Goal: Transaction & Acquisition: Purchase product/service

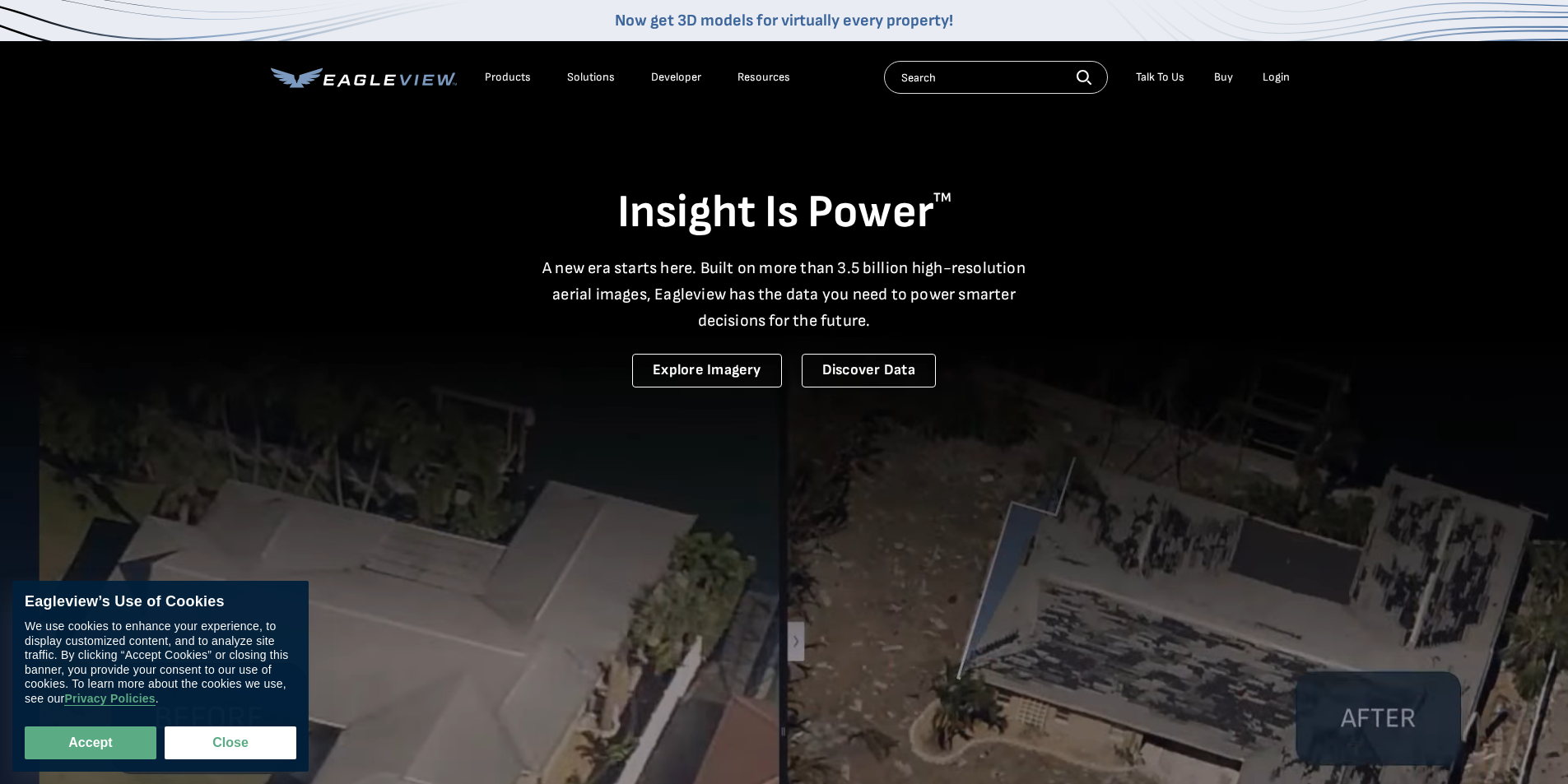
click at [1275, 78] on div "Login" at bounding box center [1276, 77] width 27 height 15
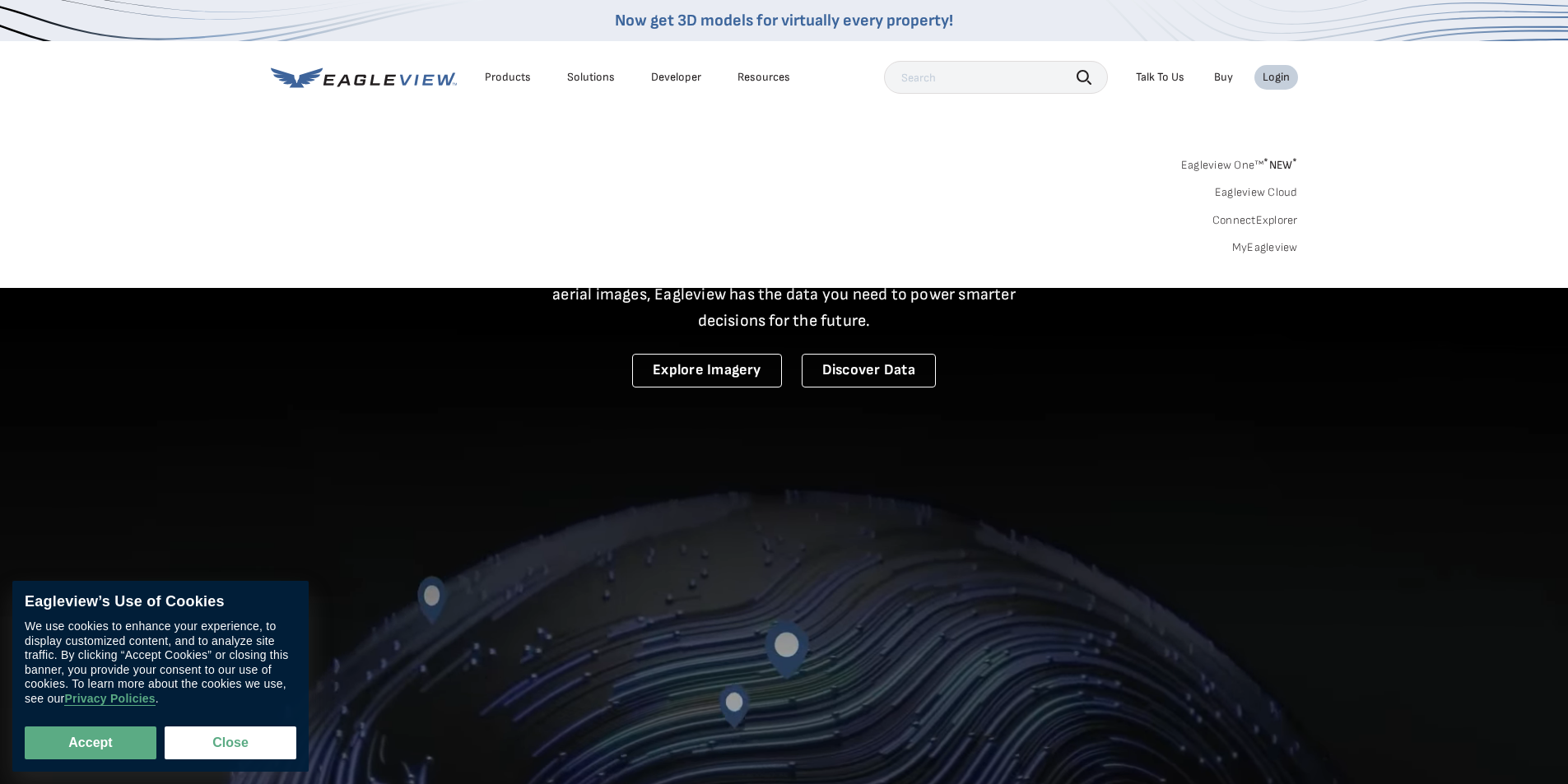
click at [1275, 78] on div "Login" at bounding box center [1276, 77] width 27 height 15
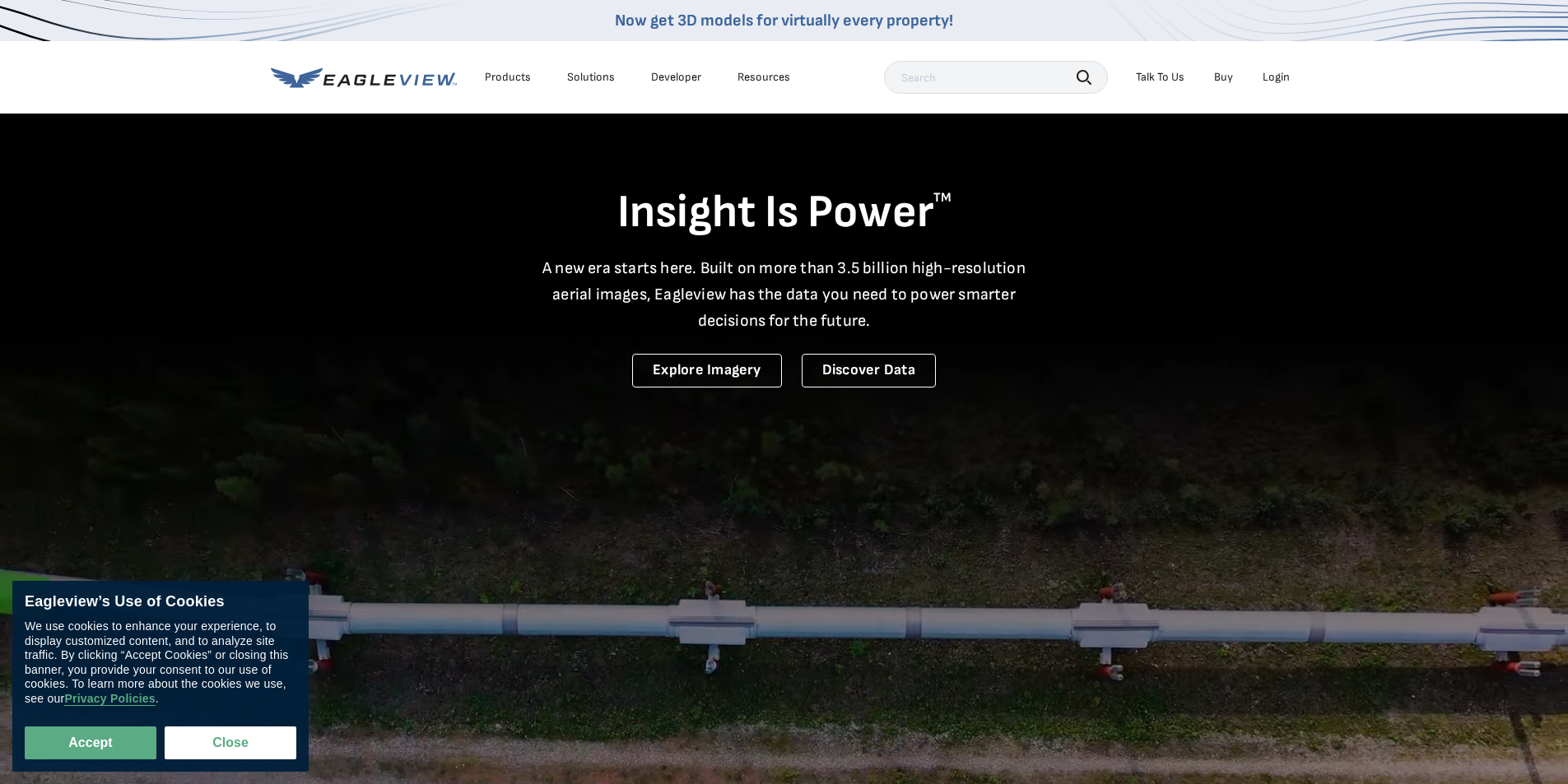
click at [1275, 78] on div "Login" at bounding box center [1276, 77] width 27 height 15
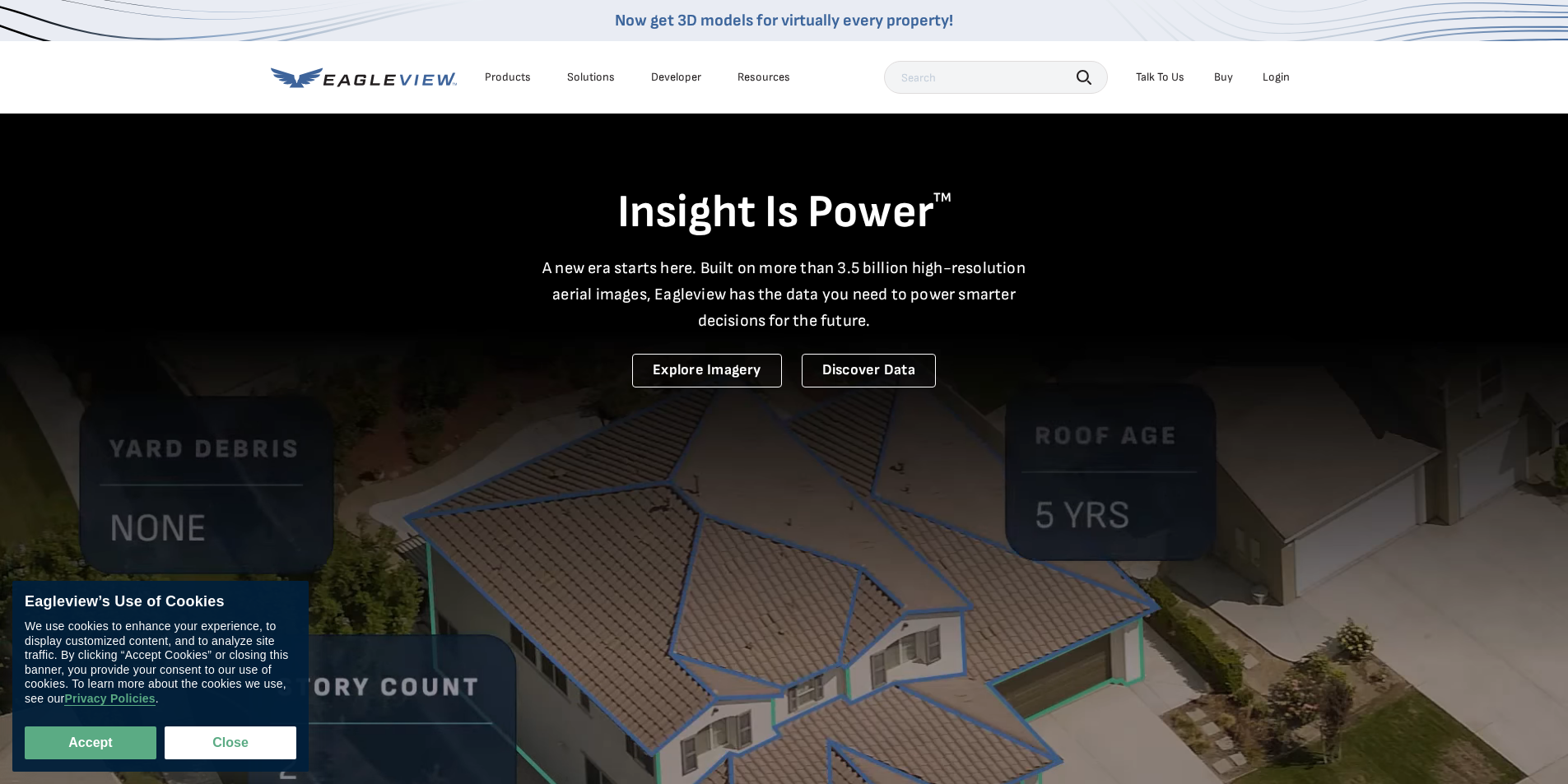
click at [334, 344] on div "Insight Is Power TM A new era starts here. Built on more than 3.5 billion high-…" at bounding box center [784, 249] width 1027 height 276
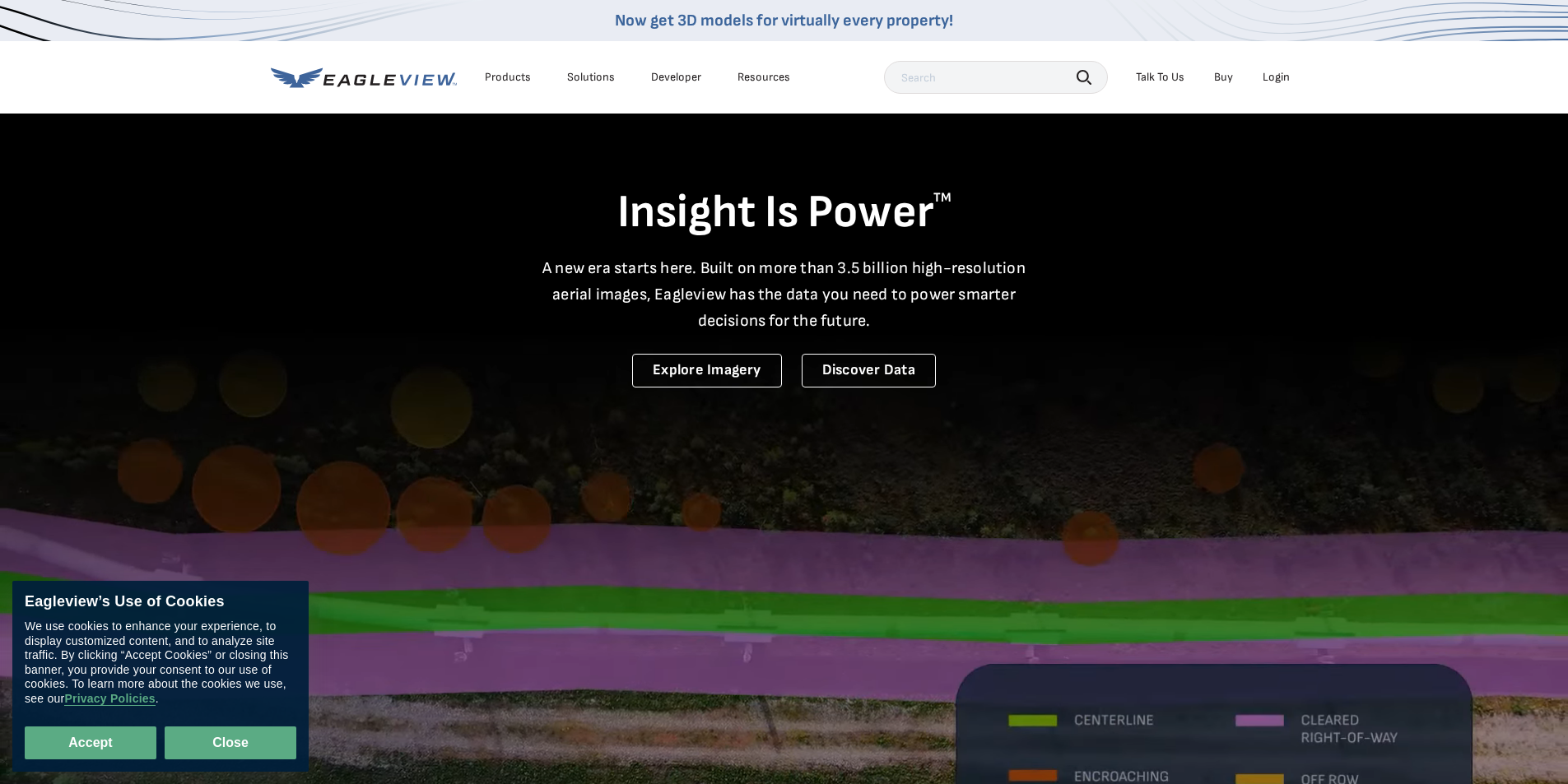
click at [239, 740] on button "Close" at bounding box center [230, 743] width 131 height 33
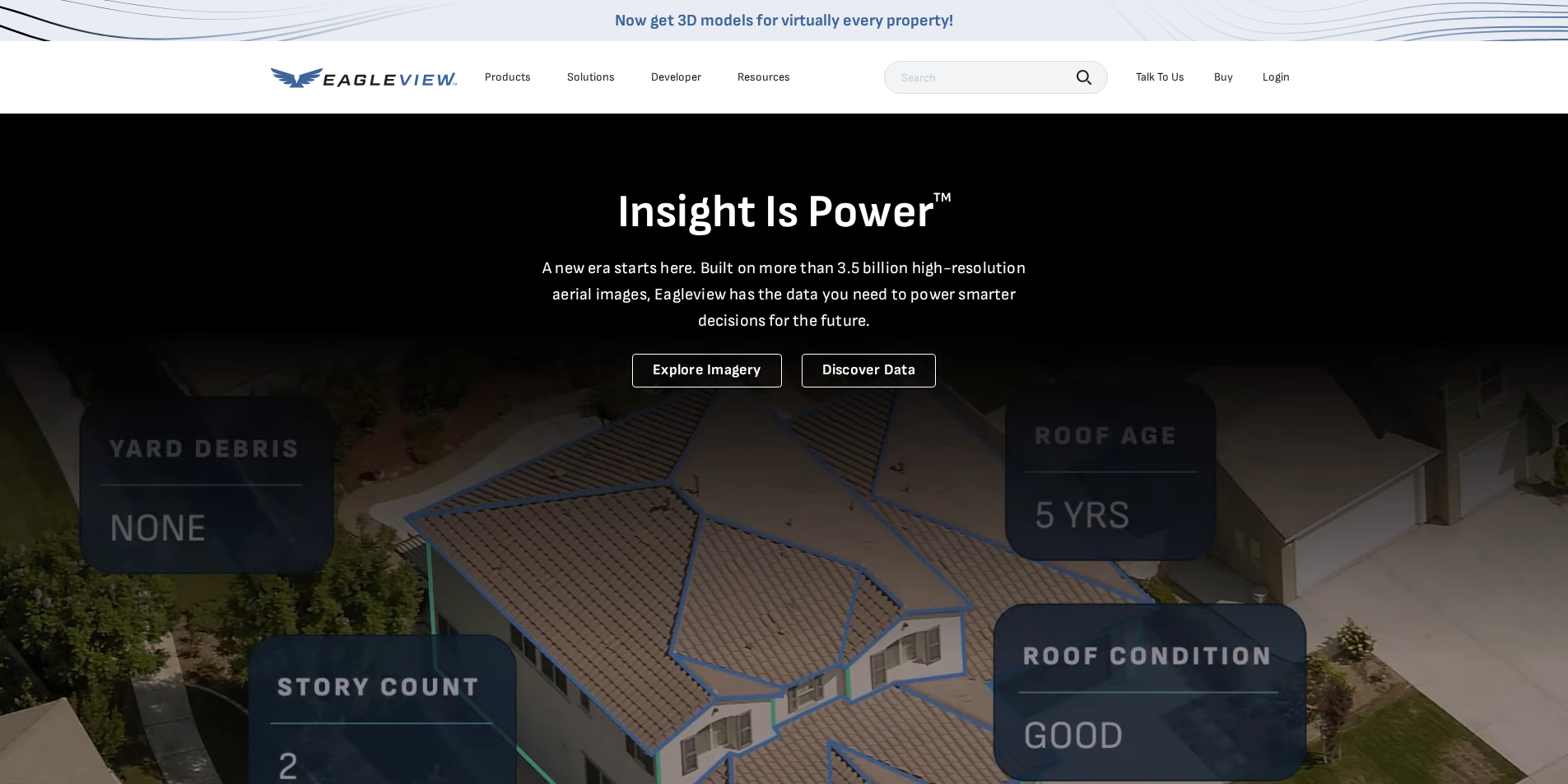
click at [1278, 77] on div "Login" at bounding box center [1276, 77] width 27 height 15
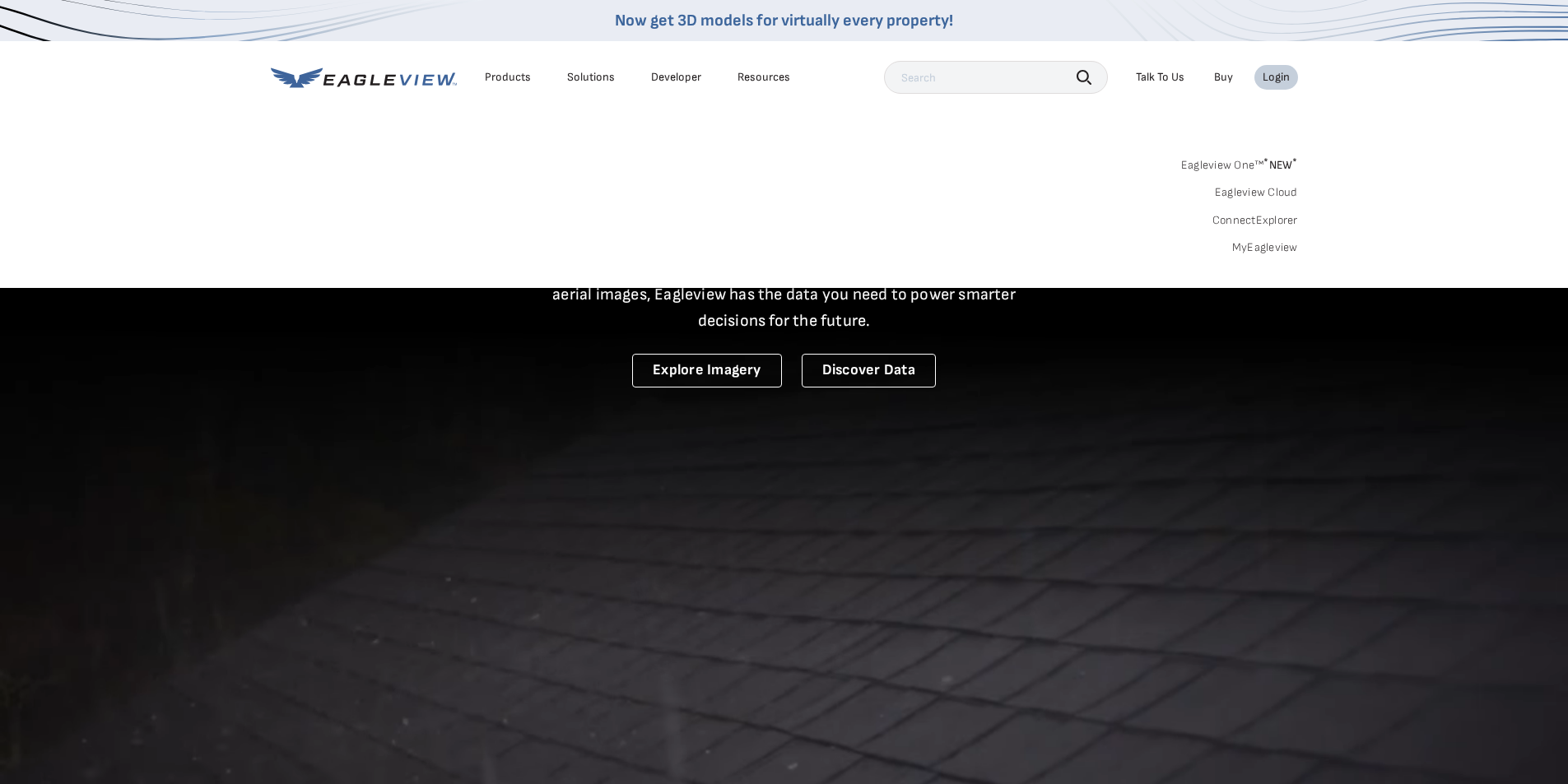
click at [1251, 166] on link "Eagleview One™ * NEW *" at bounding box center [1239, 162] width 117 height 19
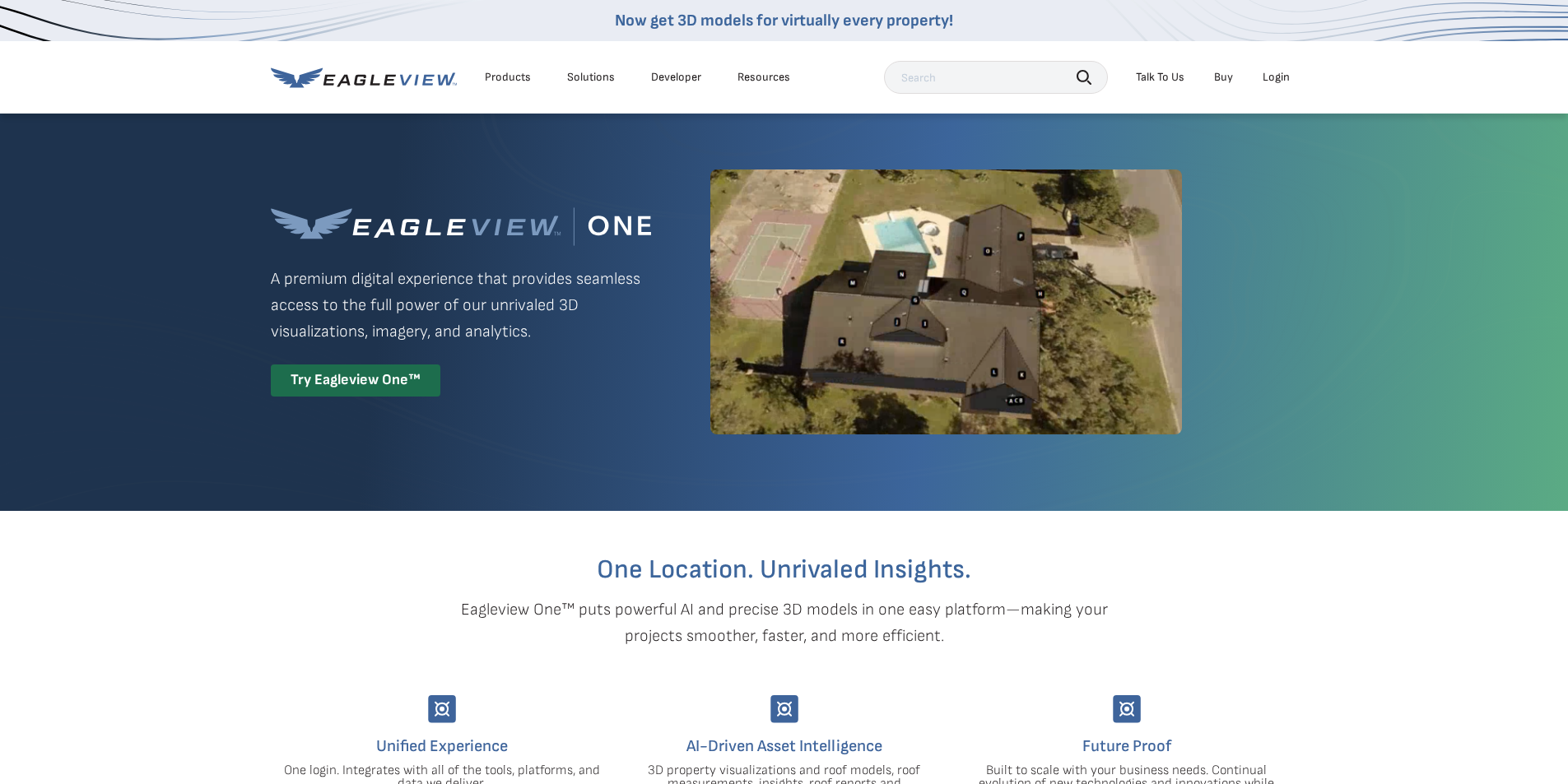
click at [1279, 82] on div "Login" at bounding box center [1276, 77] width 27 height 15
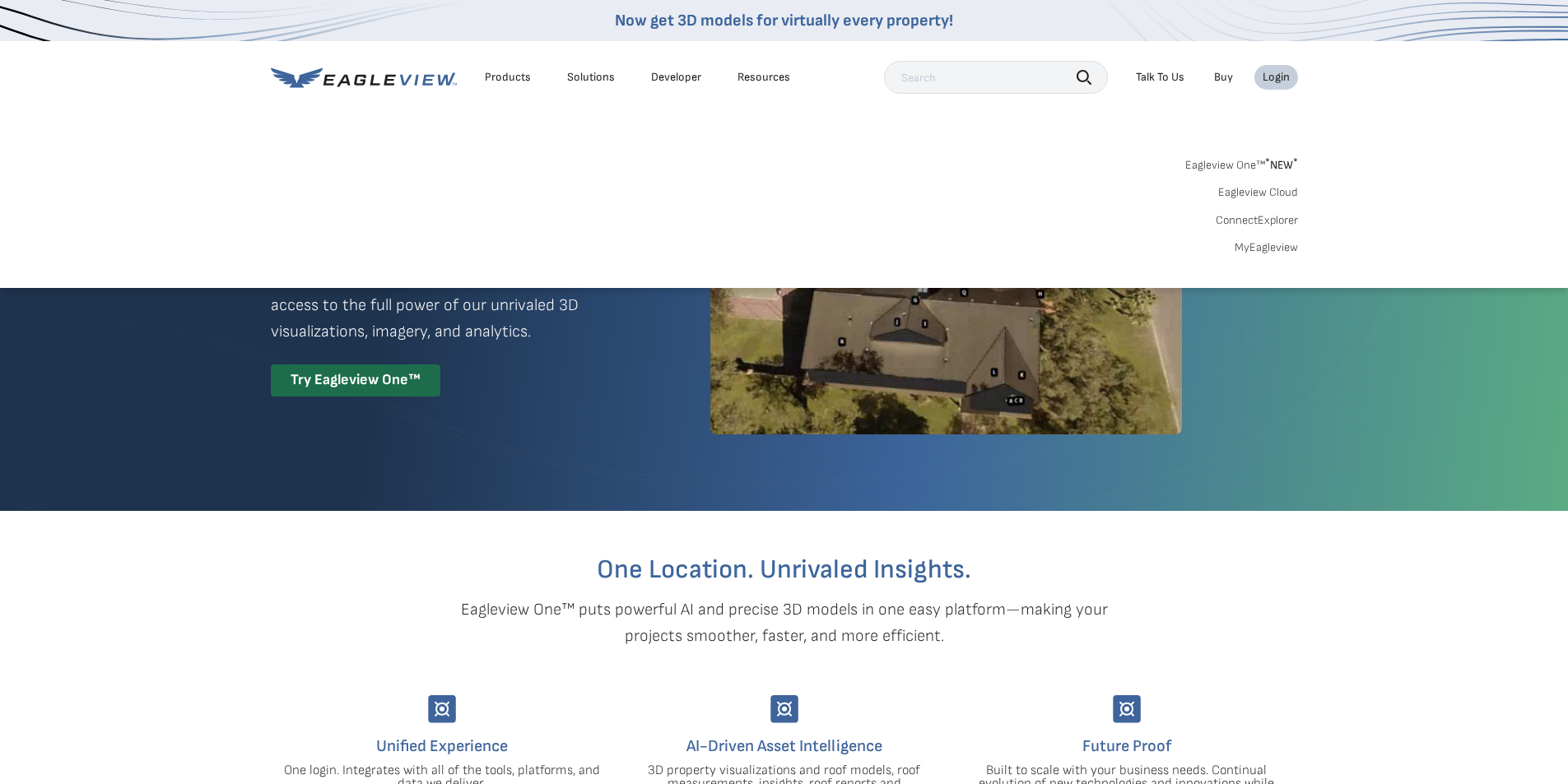
click at [1275, 80] on div "Login" at bounding box center [1276, 77] width 27 height 15
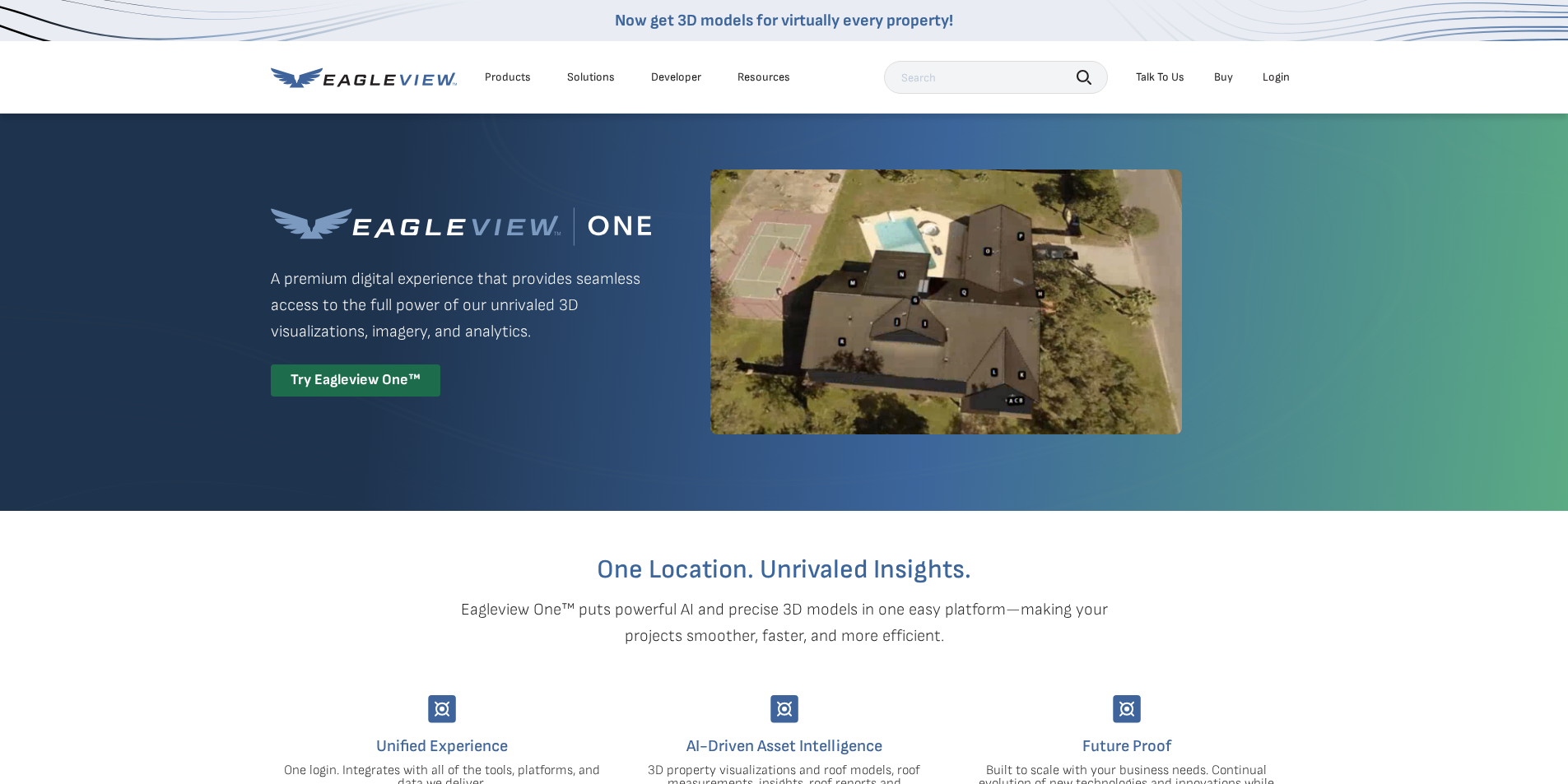
click at [1275, 79] on div "Login" at bounding box center [1276, 77] width 27 height 15
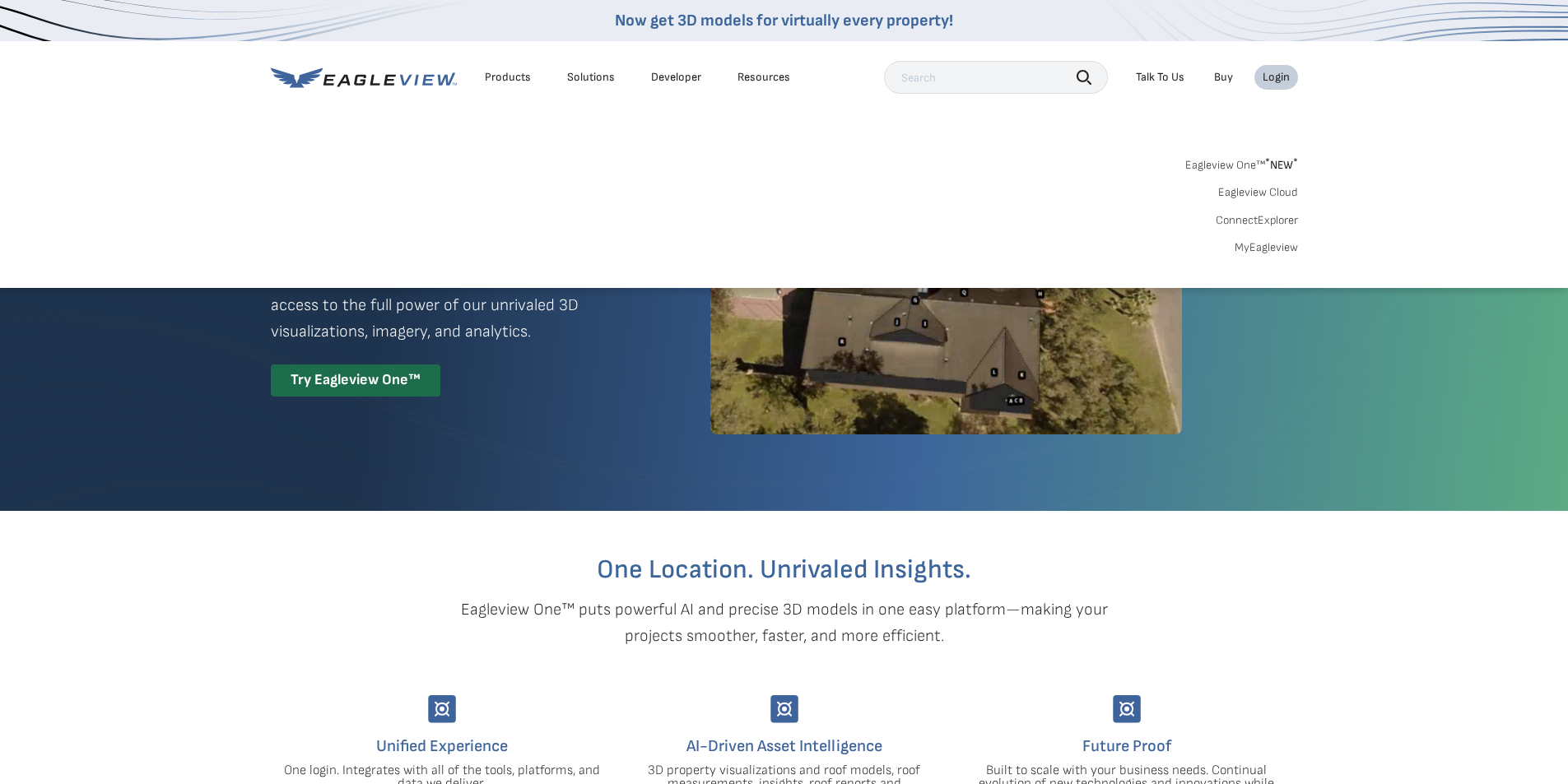
click at [1264, 246] on link "MyEagleview" at bounding box center [1266, 247] width 63 height 15
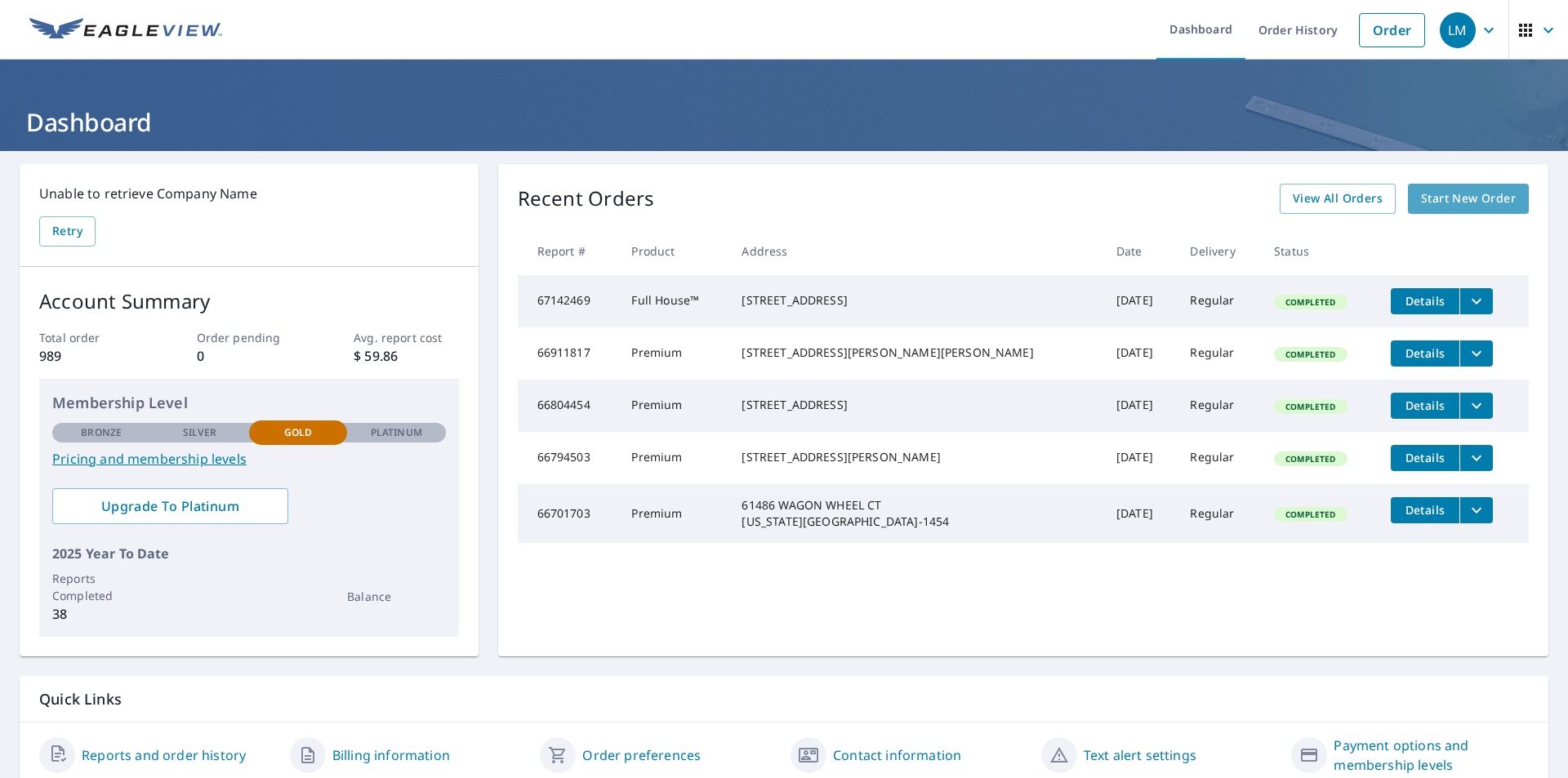
click at [1468, 201] on span "Start New Order" at bounding box center [1468, 199] width 94 height 21
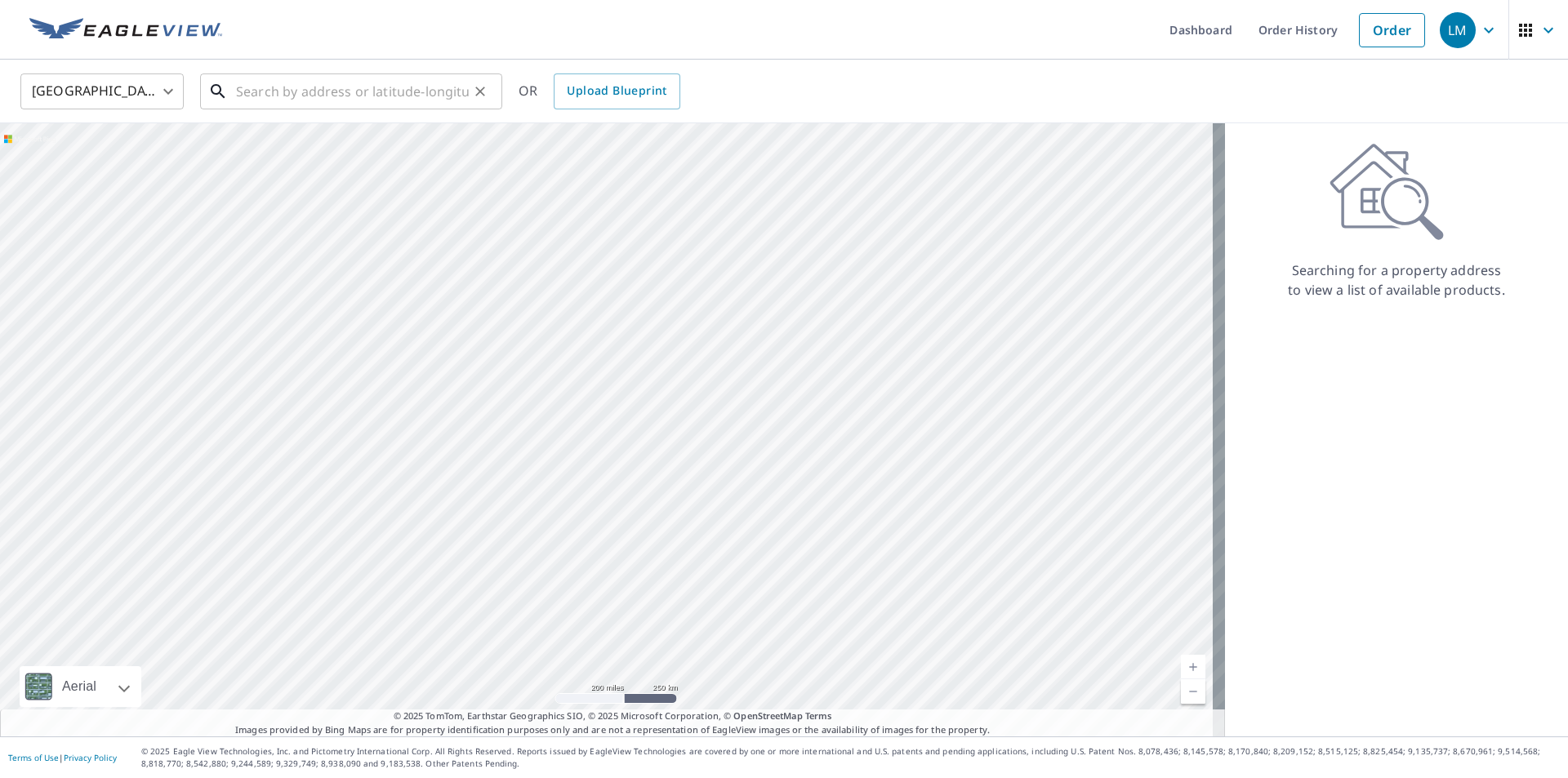
click at [251, 95] on input "text" at bounding box center [352, 91] width 233 height 46
paste input "stmargaret-scsmi.org https://stmargaret-scsmi.org"
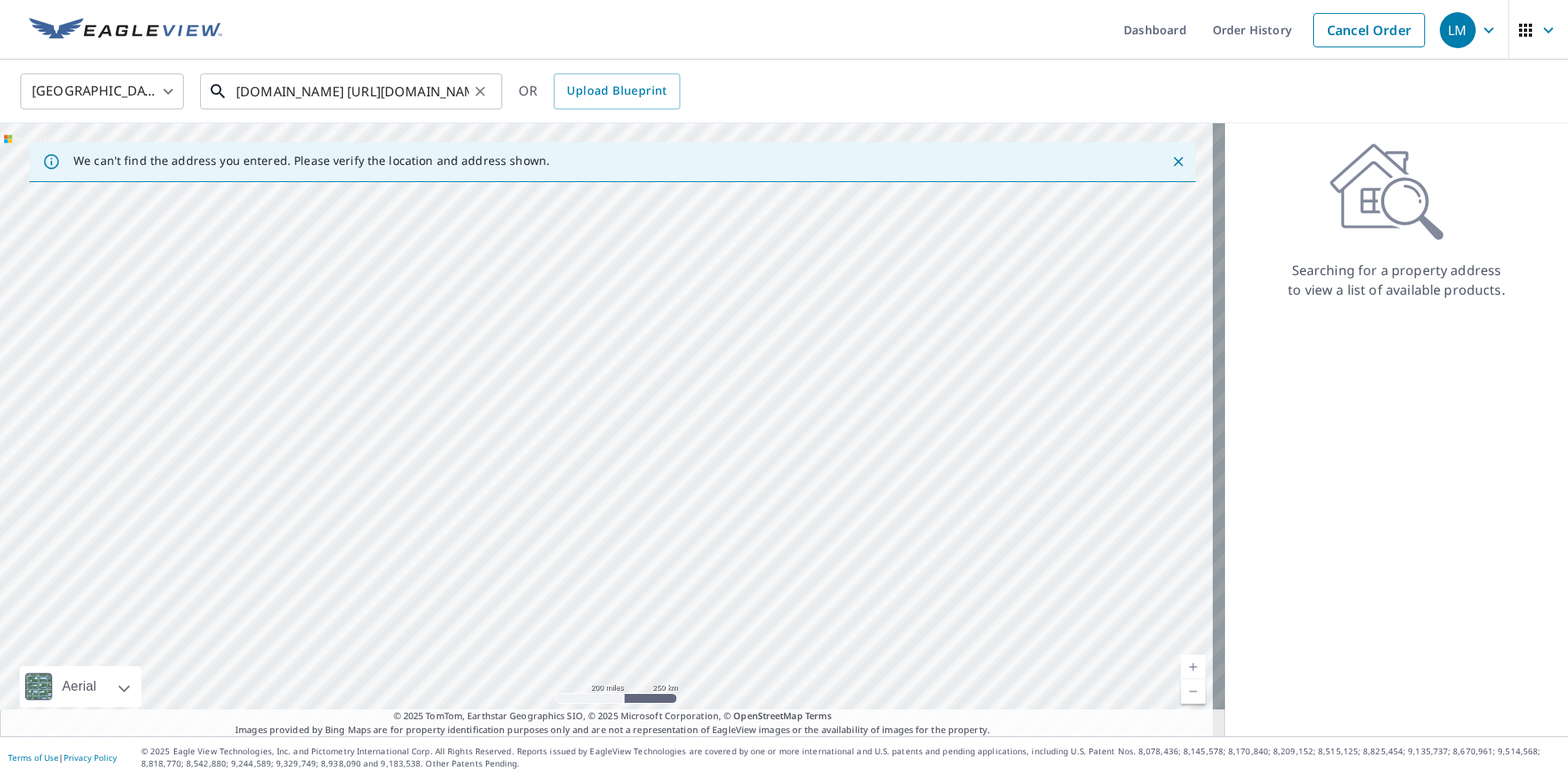
click at [408, 94] on input "stmargaret-scsmi.org https://stmargaret-scsmi.org" at bounding box center [352, 91] width 233 height 46
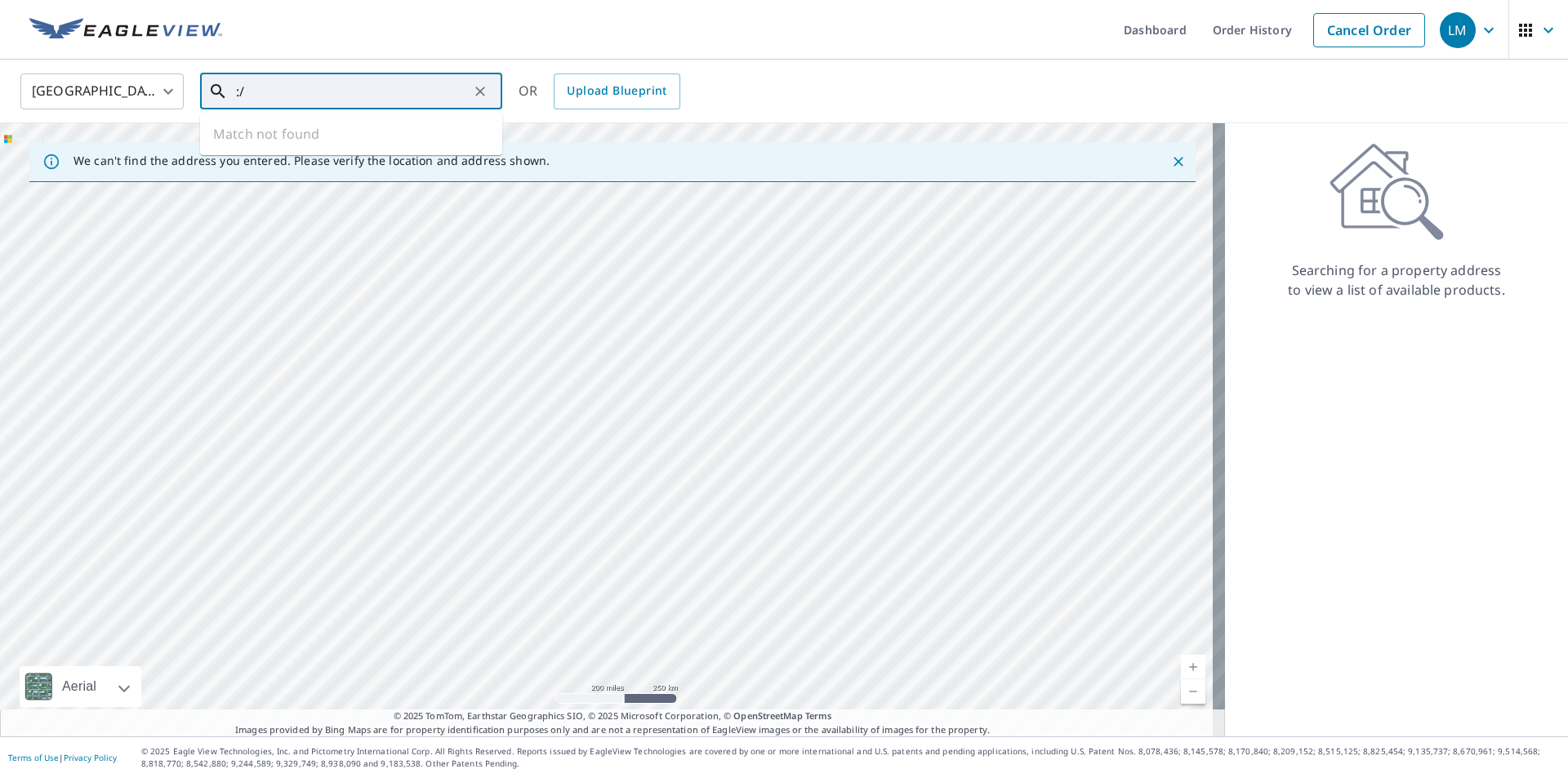
type input ":"
click at [248, 94] on input "text" at bounding box center [352, 91] width 233 height 46
click at [334, 146] on span "21201 E 13 Mile Rd" at bounding box center [361, 139] width 256 height 20
type input "21201 E 13 Mile Rd Saint Clair Shores, MI 48082"
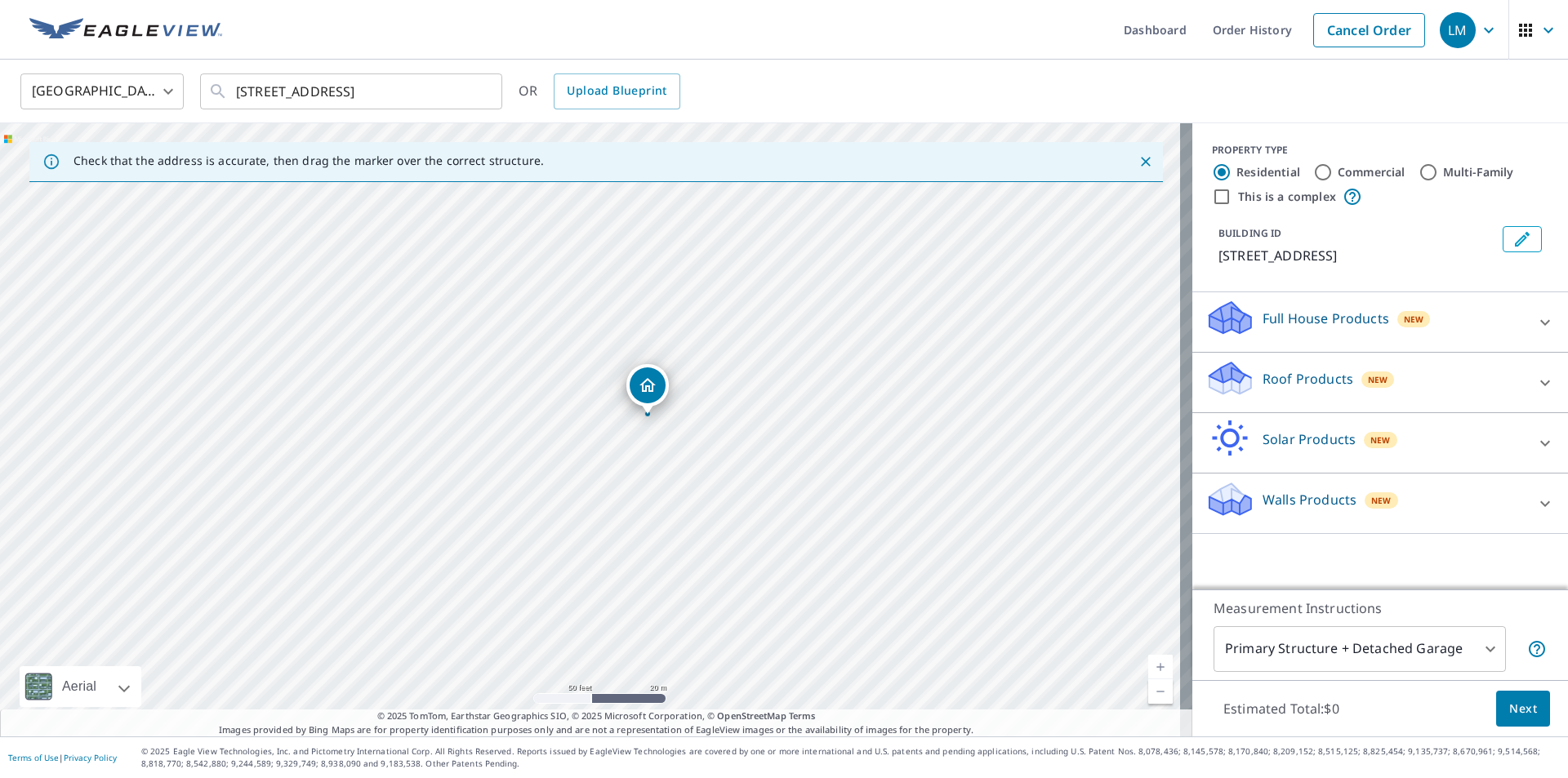
drag, startPoint x: 643, startPoint y: 444, endPoint x: 633, endPoint y: 382, distance: 62.8
click at [1539, 393] on icon at bounding box center [1546, 383] width 20 height 20
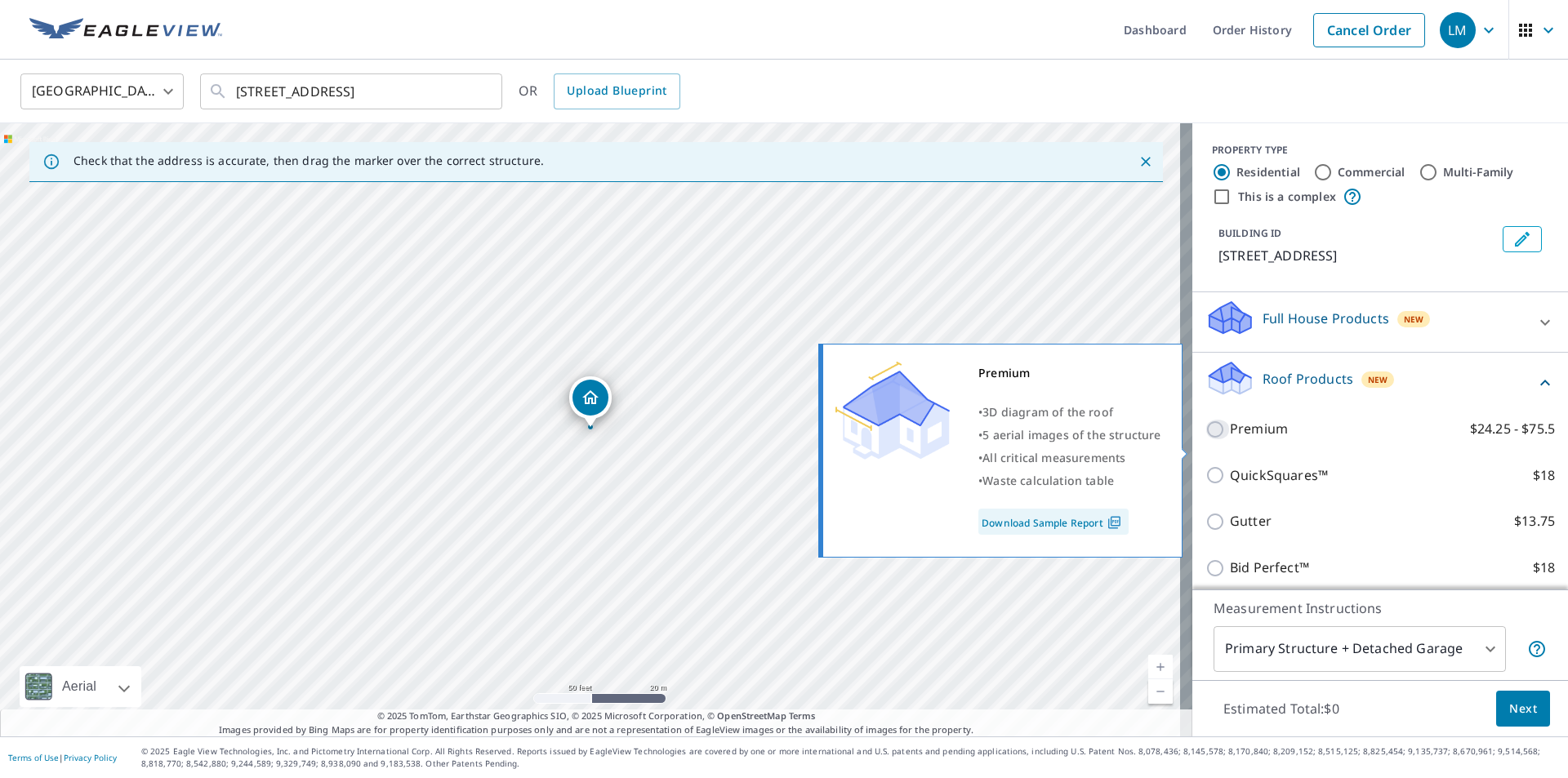
click at [1205, 439] on input "Premium $24.25 - $75.5" at bounding box center [1217, 430] width 24 height 20
checkbox input "true"
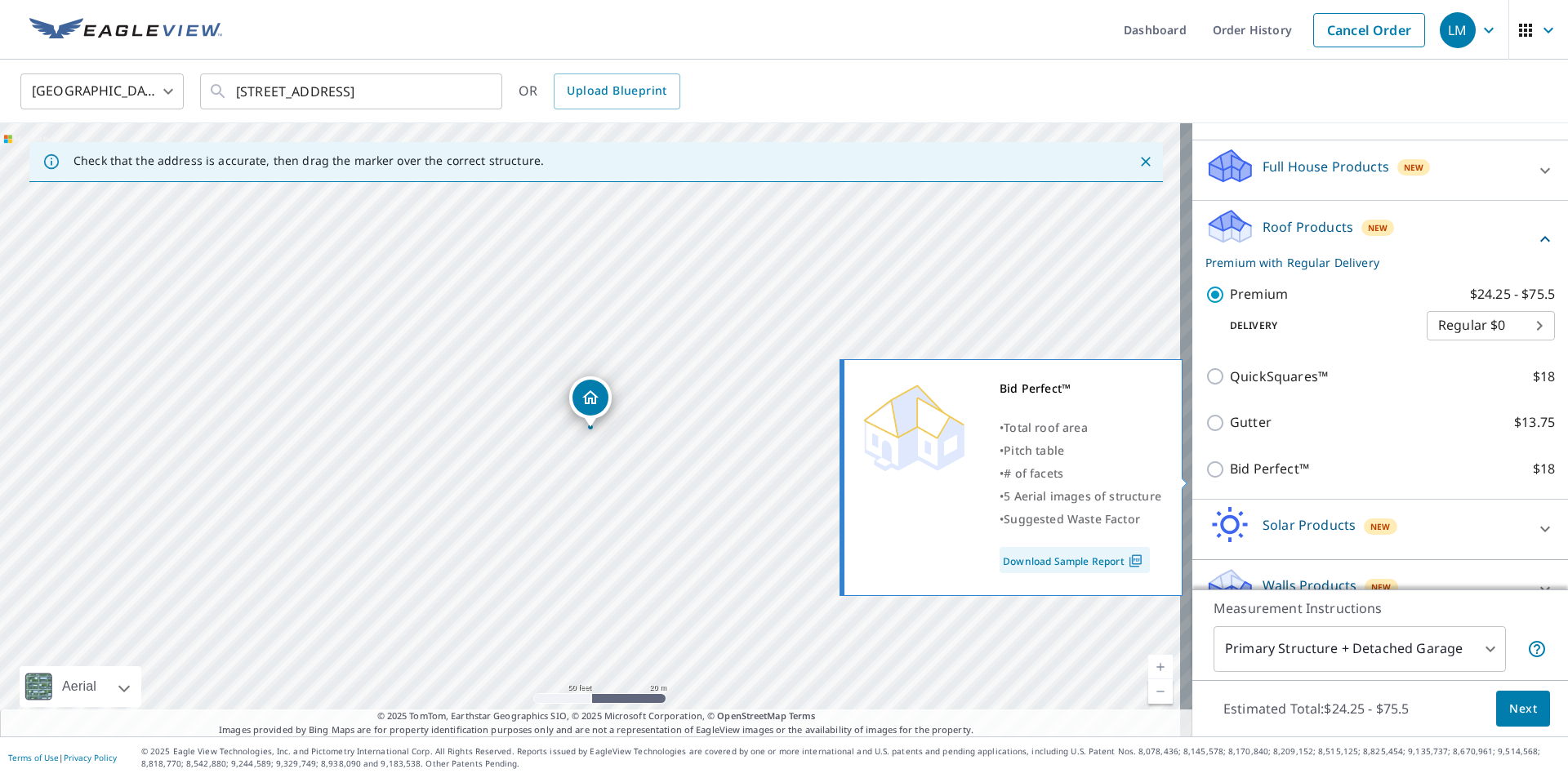
scroll to position [164, 0]
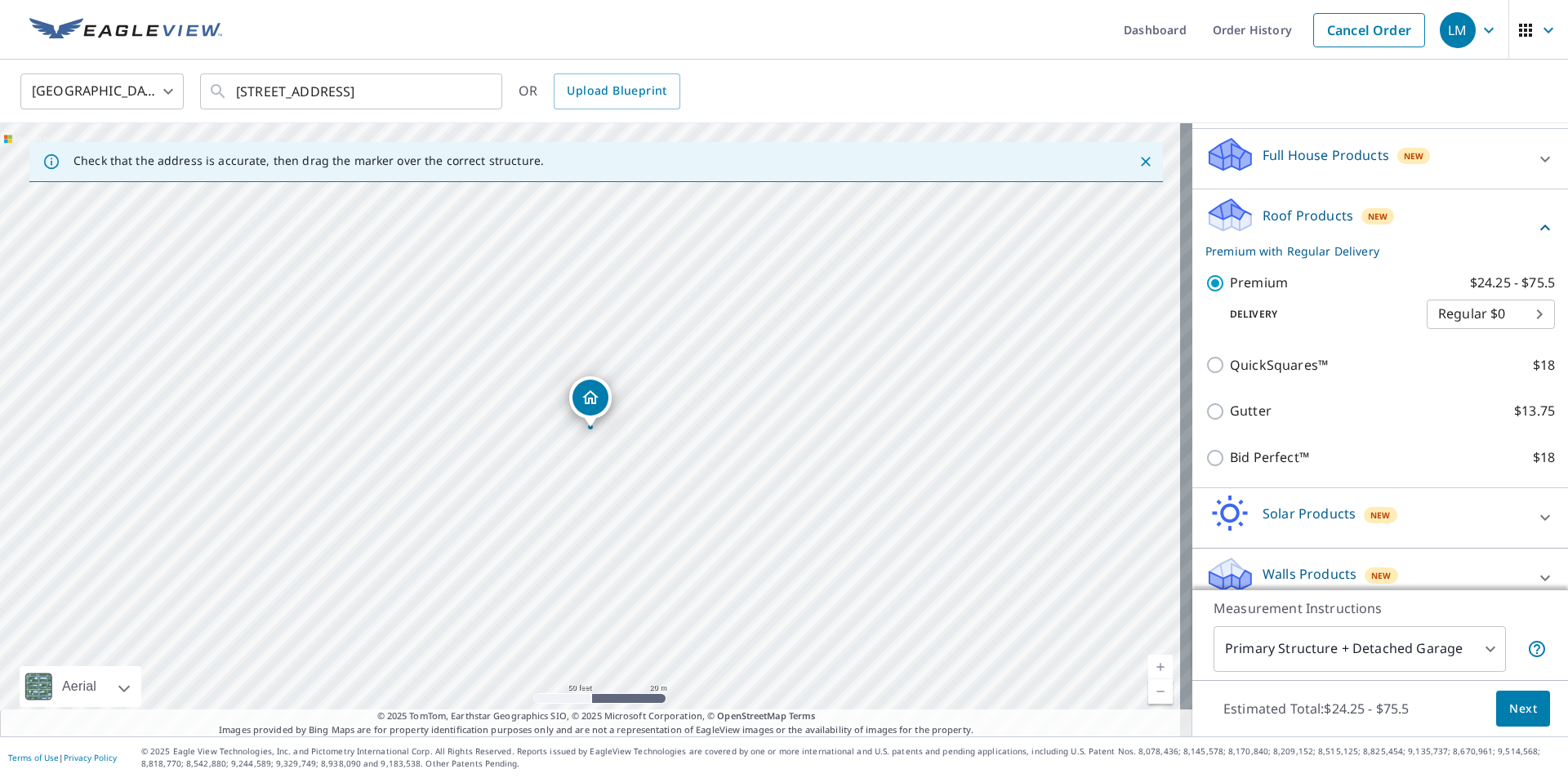
click at [1504, 334] on body "LM .favicon_svg__cls-1{fill:#8ccc4c}.favicon_svg__cls-2{fill:#0098c5} LM Dashbo…" at bounding box center [784, 389] width 1568 height 778
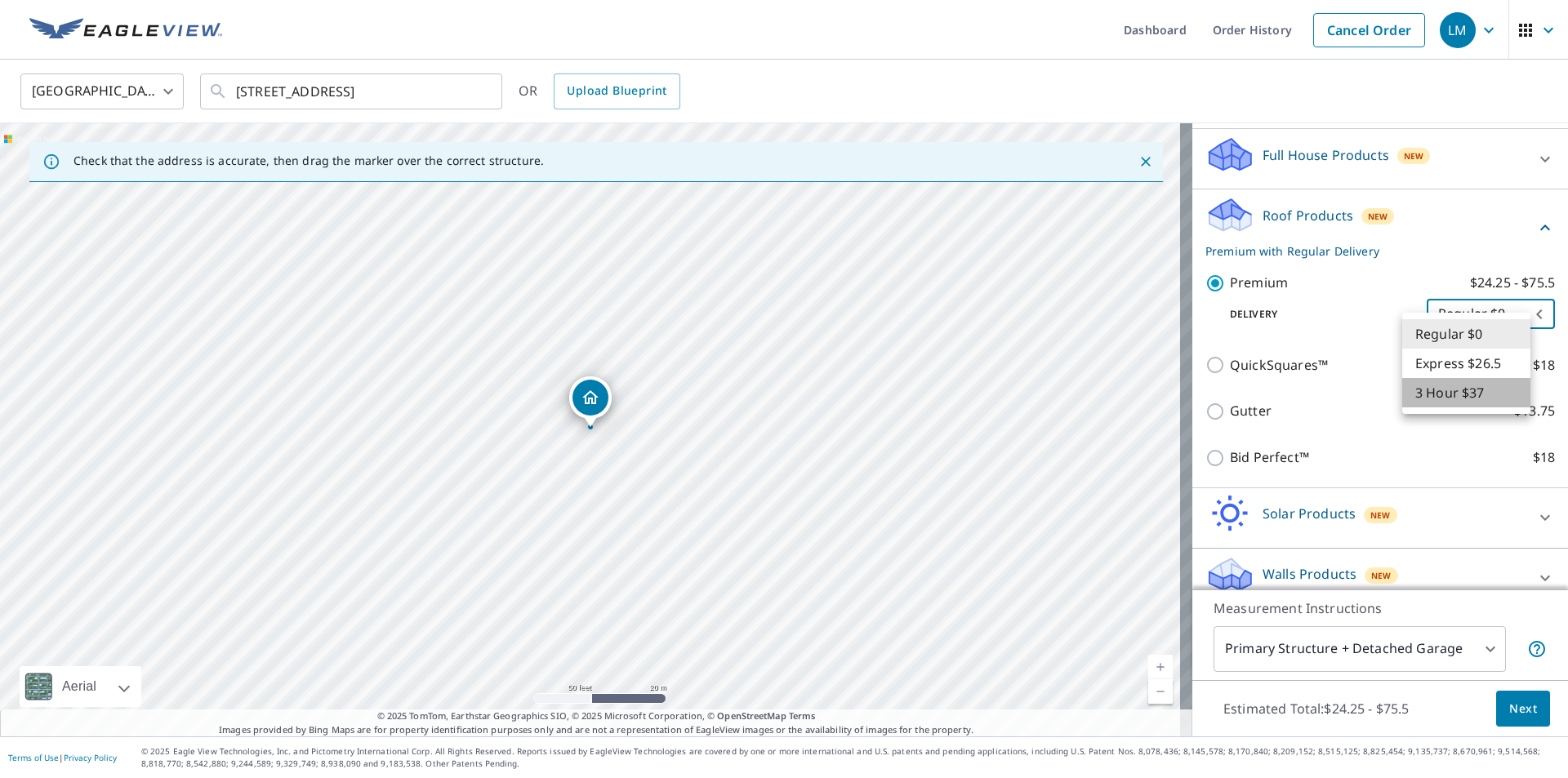
click at [1447, 388] on li "3 Hour $37" at bounding box center [1466, 392] width 129 height 30
type input "7"
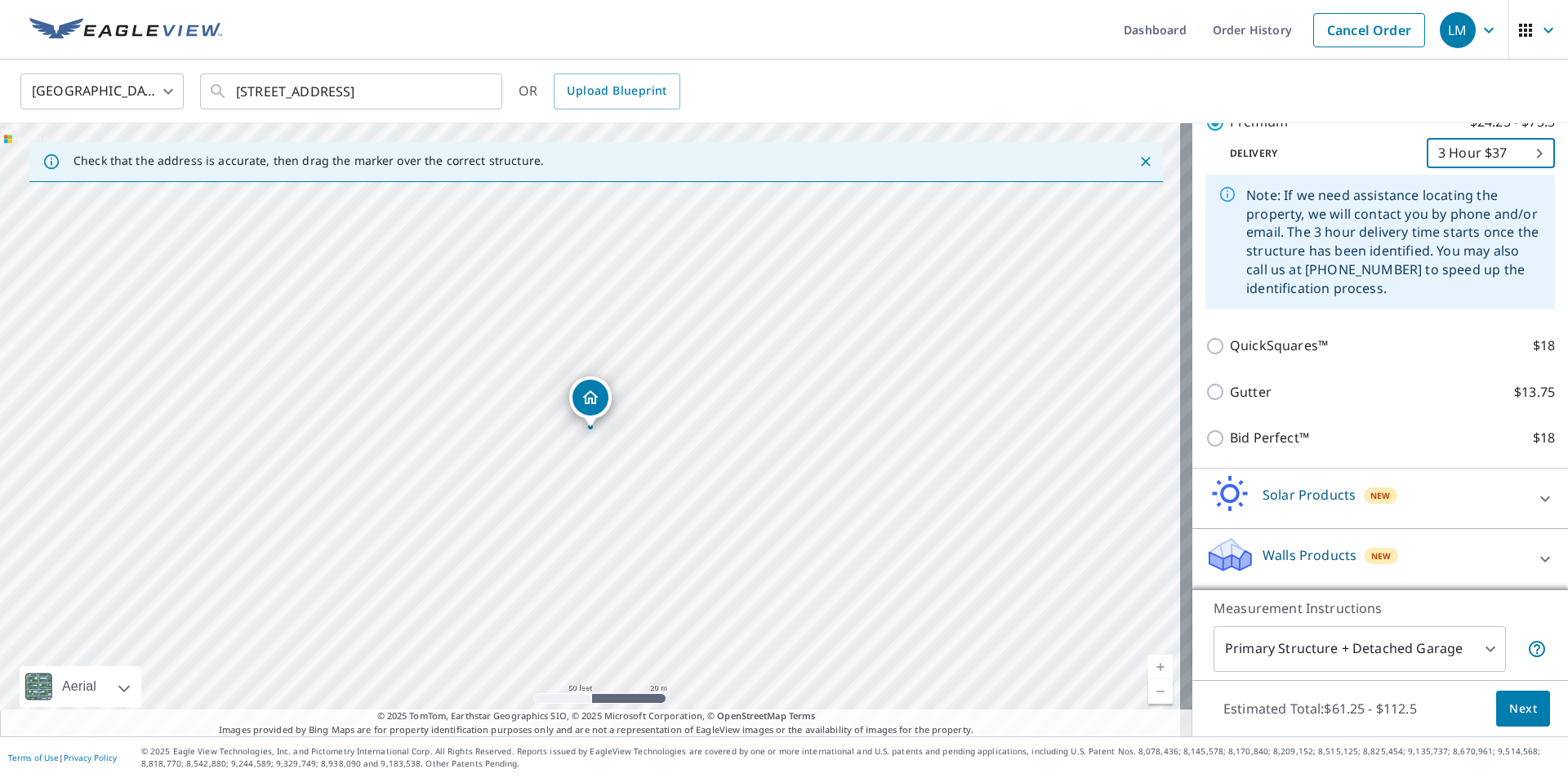
scroll to position [344, 0]
click at [1456, 644] on body "LM .favicon_svg__cls-1{fill:#8ccc4c}.favicon_svg__cls-2{fill:#0098c5} LM Dashbo…" at bounding box center [784, 389] width 1568 height 778
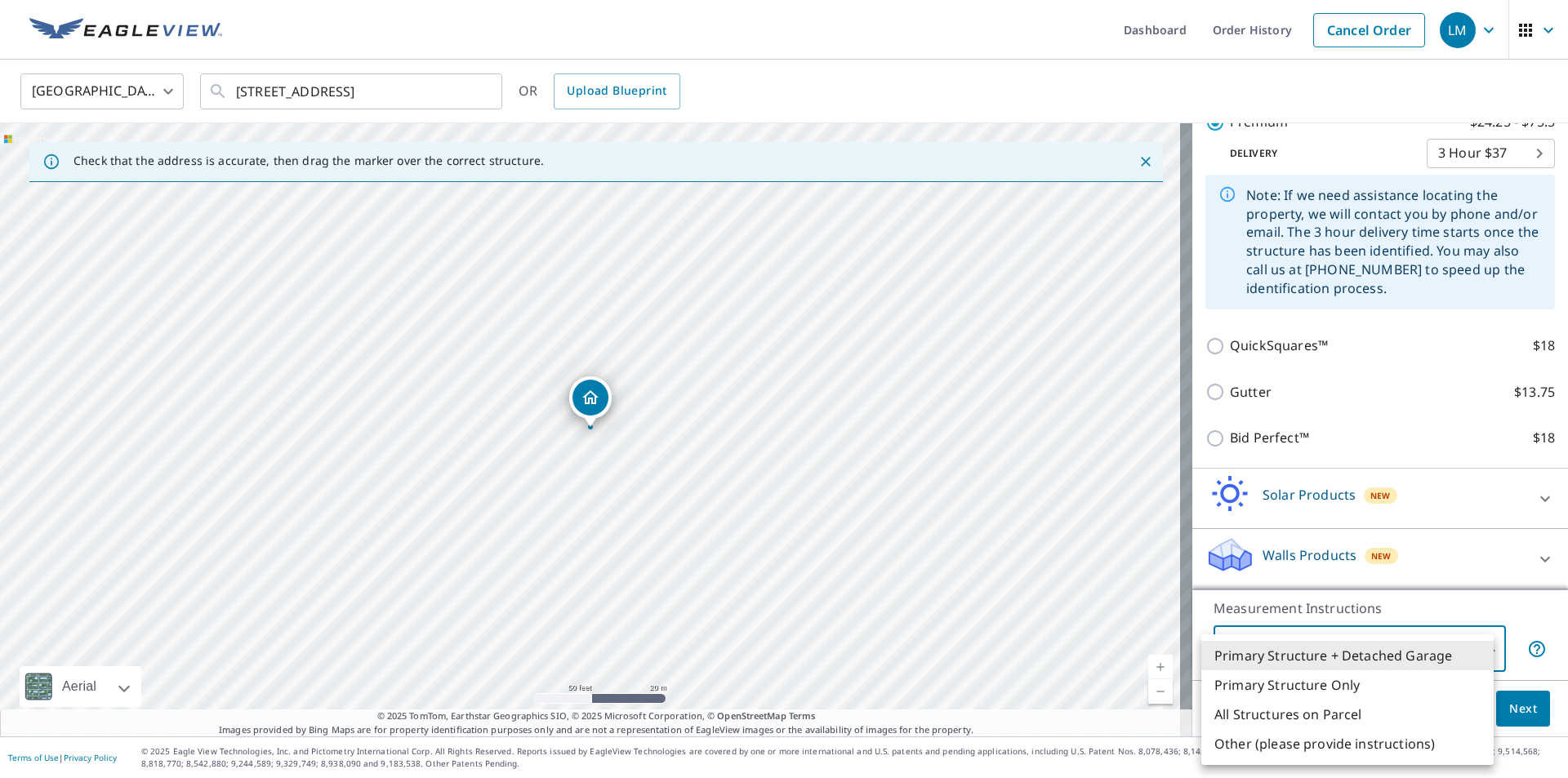
click at [1362, 678] on li "Primary Structure Only" at bounding box center [1348, 684] width 292 height 30
type input "2"
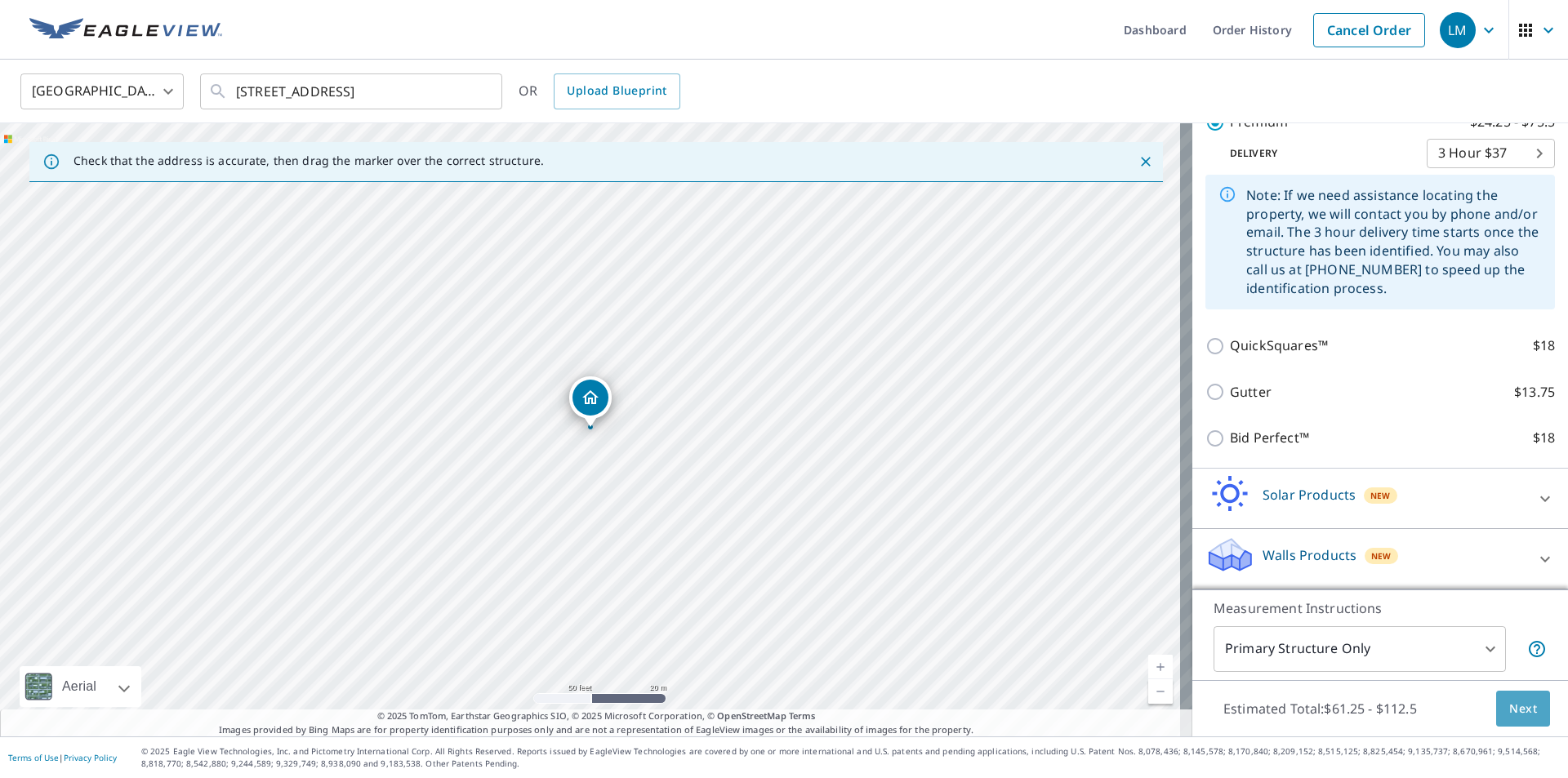
click at [1520, 705] on span "Next" at bounding box center [1523, 709] width 28 height 21
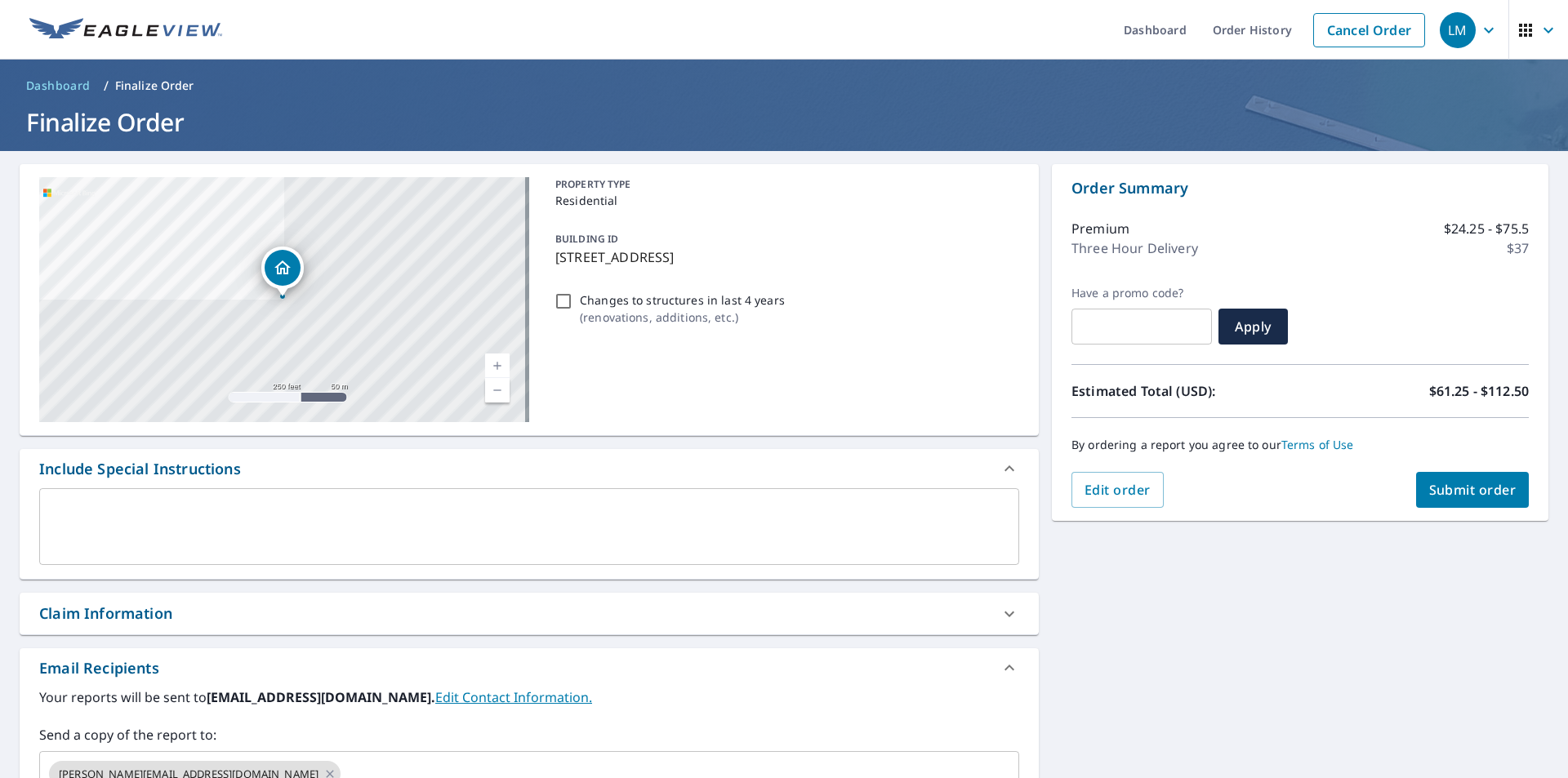
click at [1472, 485] on span "Submit order" at bounding box center [1473, 490] width 87 height 18
checkbox input "true"
